Goal: Consume media (video, audio): Consume media (video, audio)

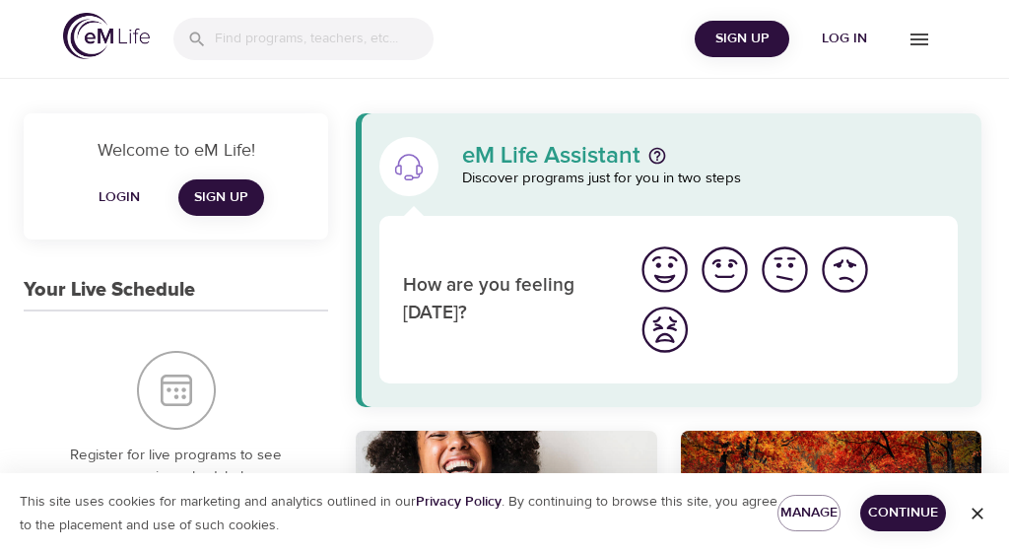
click at [842, 29] on span "Log in" at bounding box center [844, 39] width 79 height 25
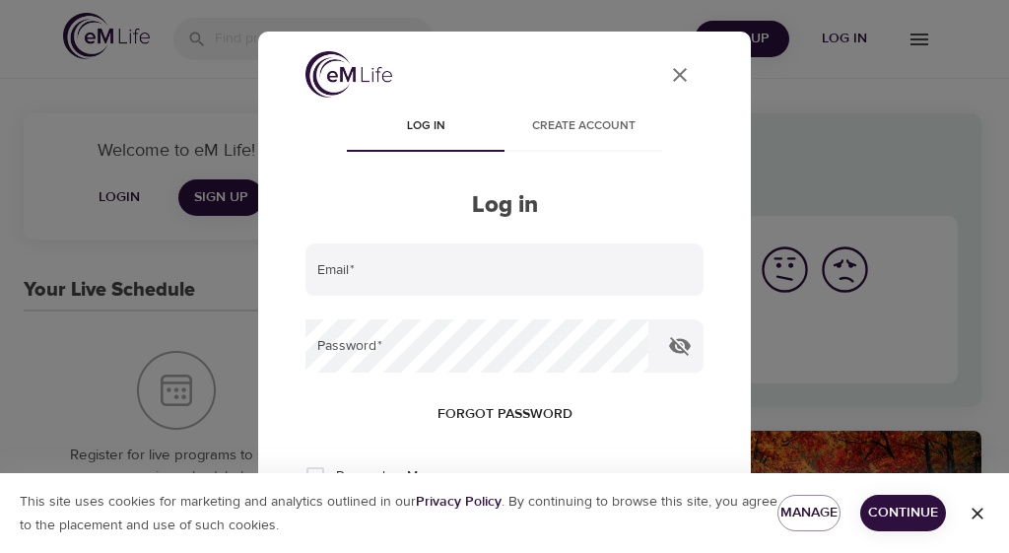
click at [332, 270] on input "email" at bounding box center [504, 269] width 398 height 53
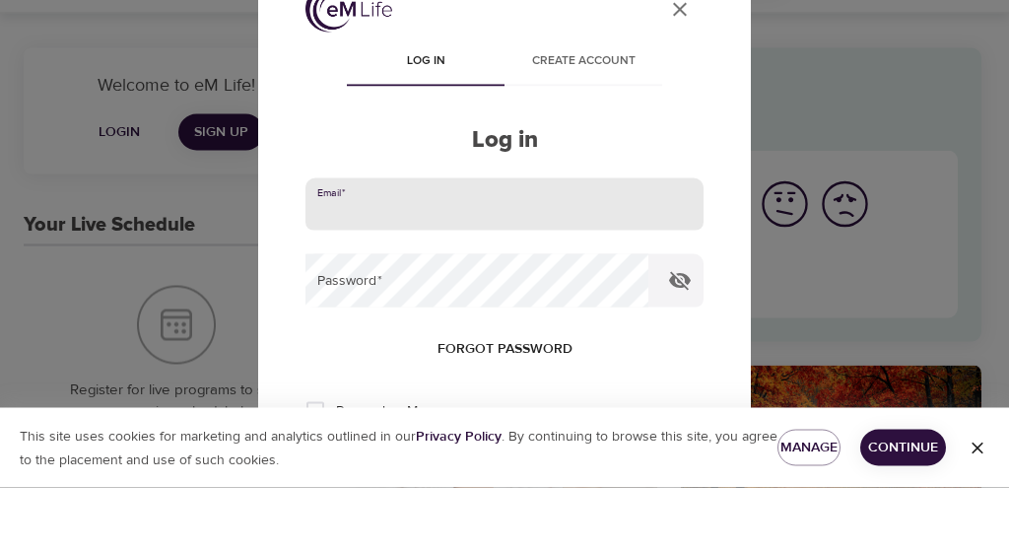
paste input "p"
type input "p"
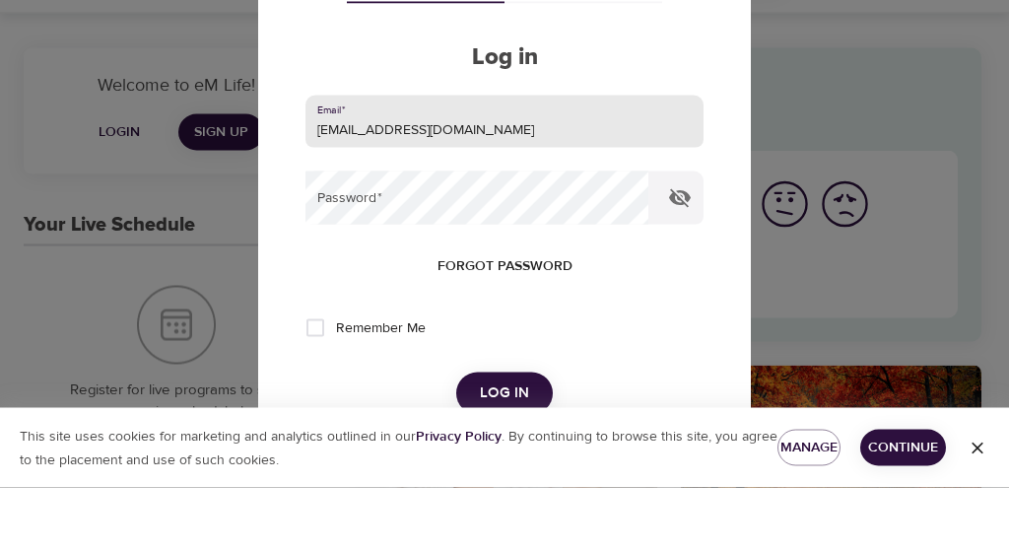
scroll to position [91, 0]
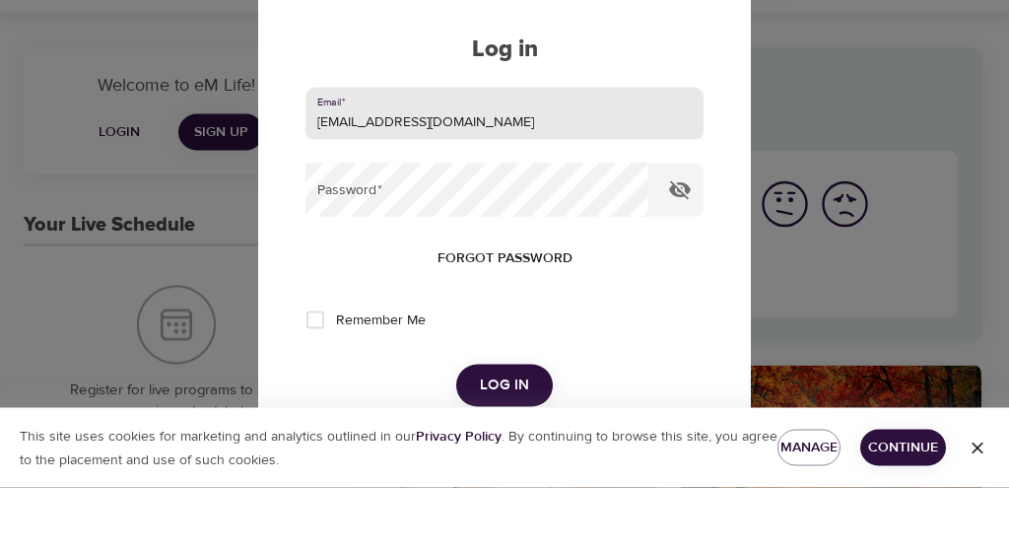
type input "[EMAIL_ADDRESS][DOMAIN_NAME]"
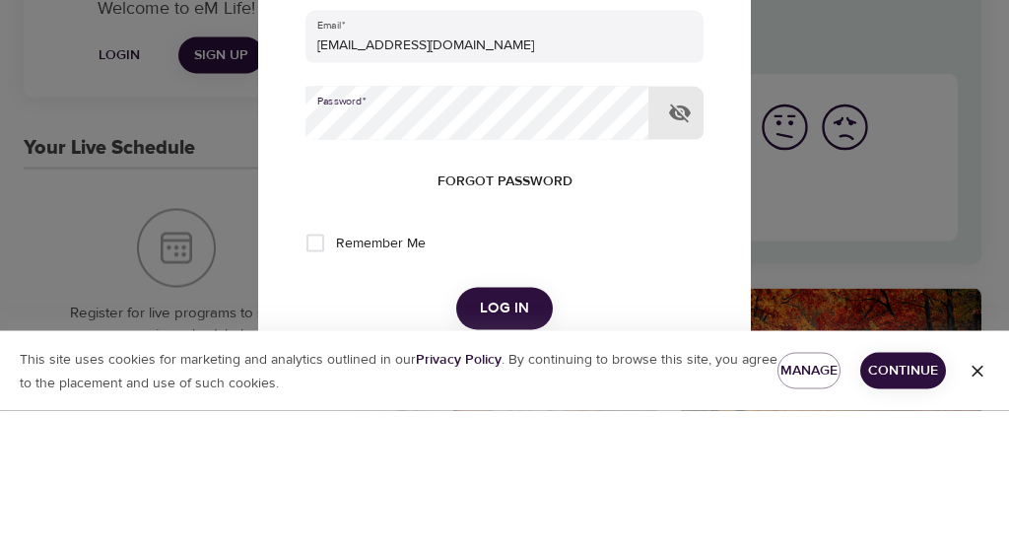
click at [503, 429] on button "Log in" at bounding box center [504, 449] width 97 height 41
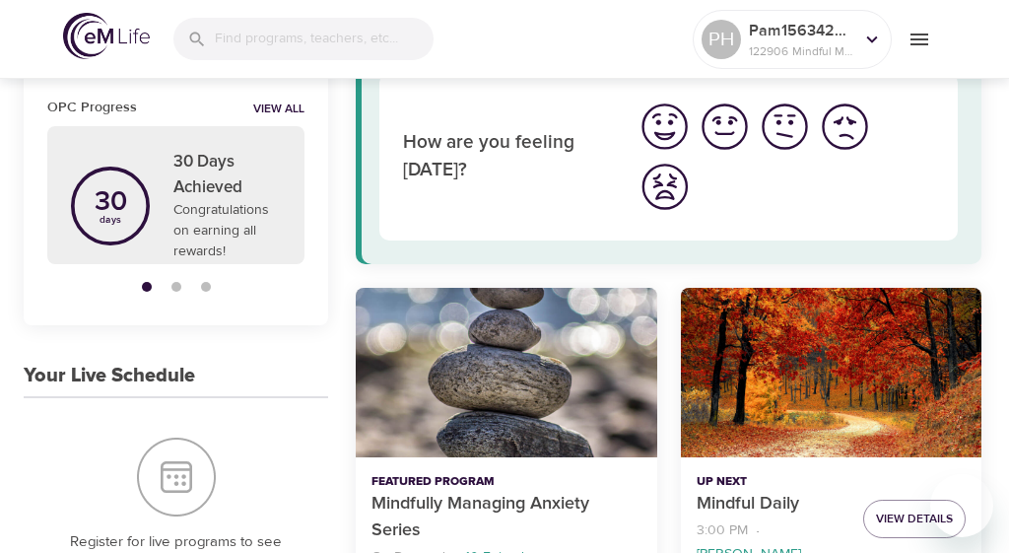
click at [872, 41] on icon at bounding box center [872, 38] width 11 height 7
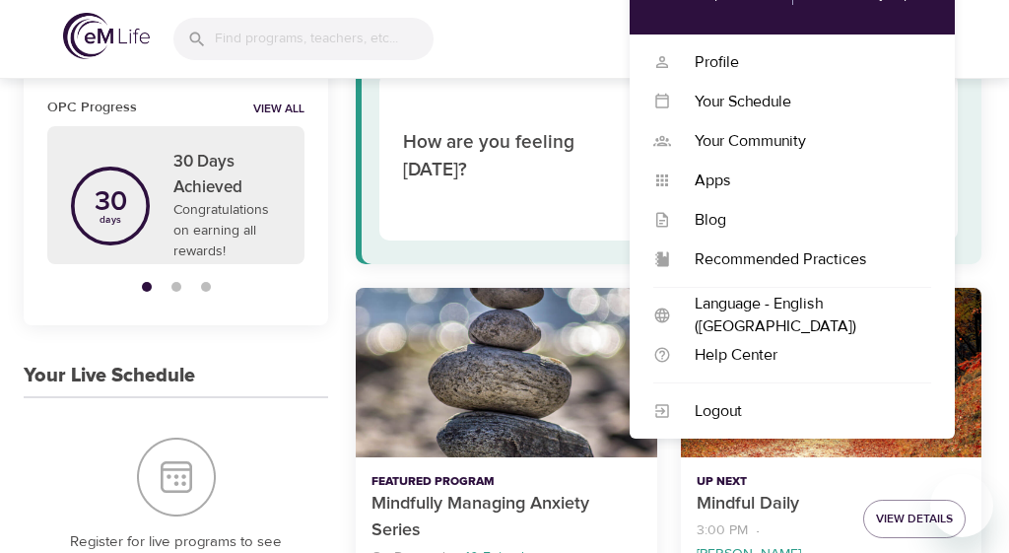
click at [722, 61] on div "Profile" at bounding box center [801, 62] width 260 height 23
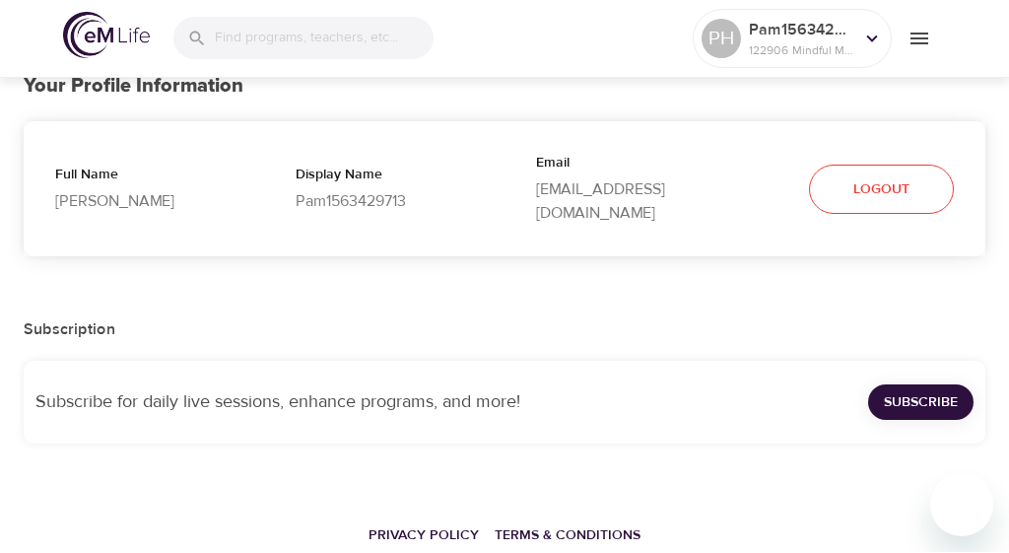
select select "10"
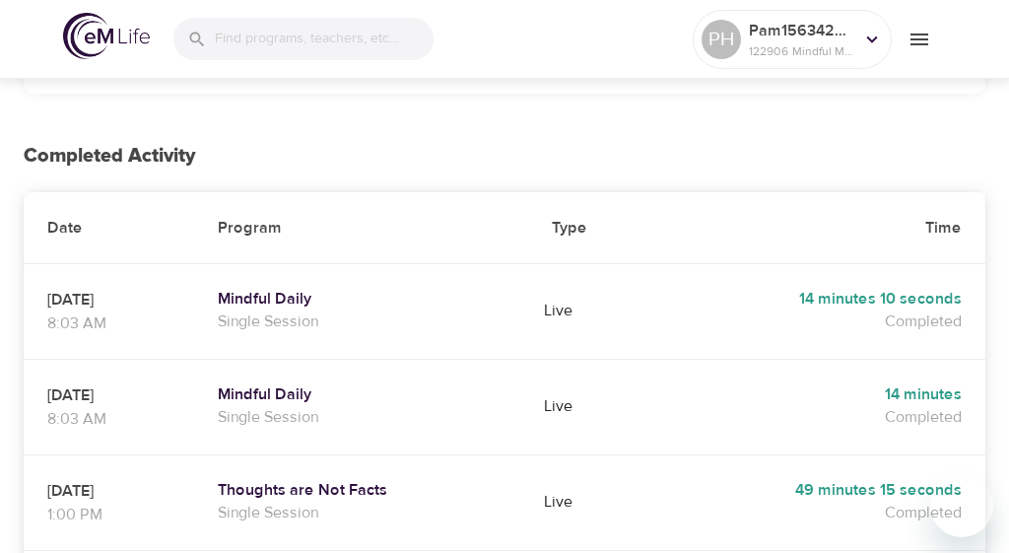
scroll to position [430, 0]
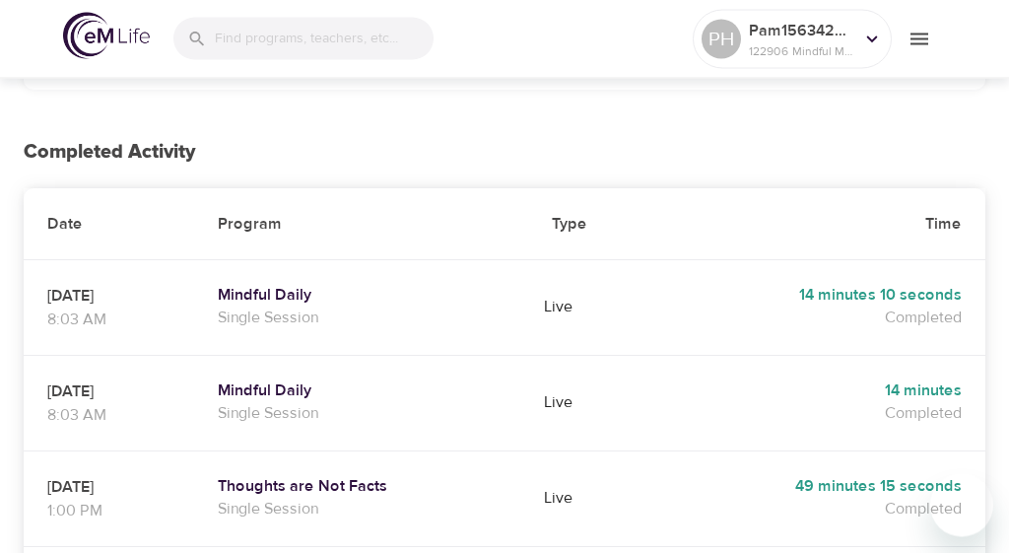
click at [305, 477] on h5 "Thoughts are Not Facts" at bounding box center [361, 487] width 287 height 21
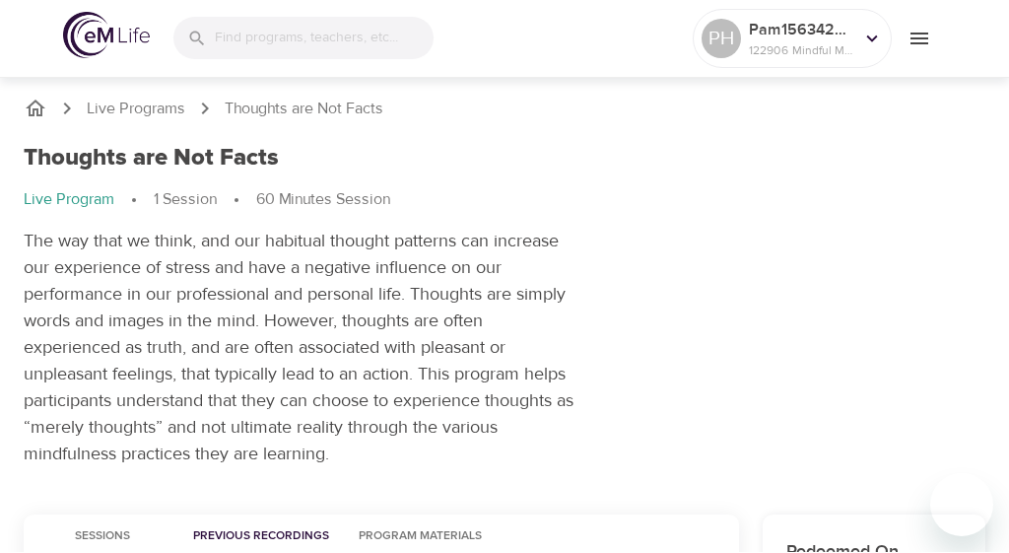
scroll to position [130, 0]
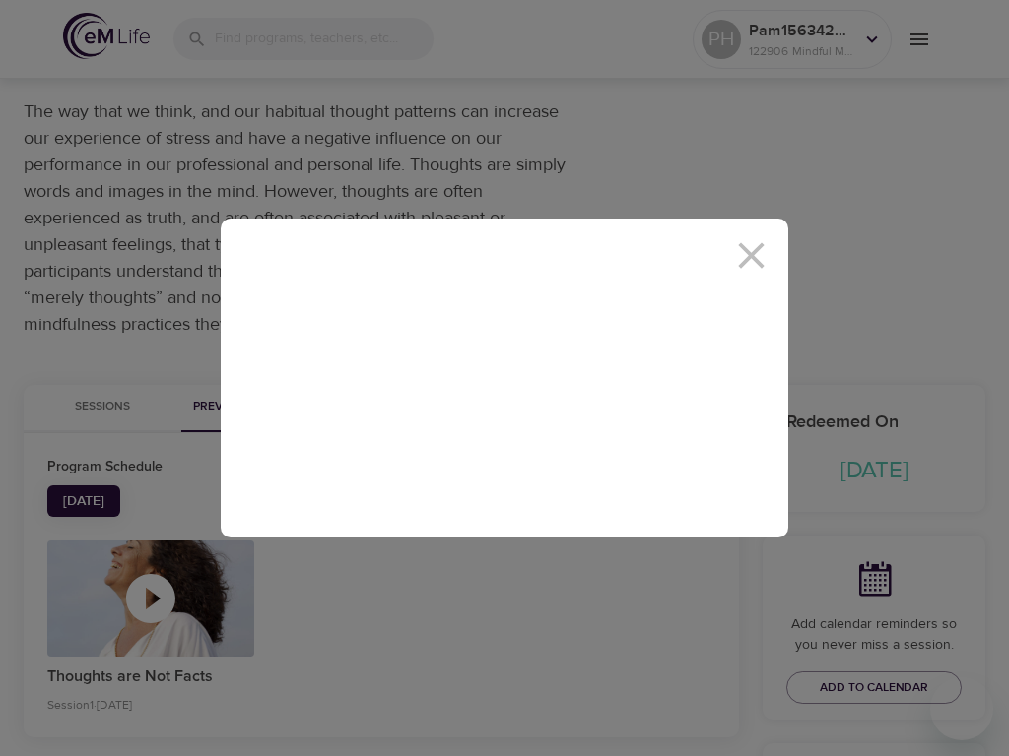
scroll to position [0, 0]
